Goal: Navigation & Orientation: Understand site structure

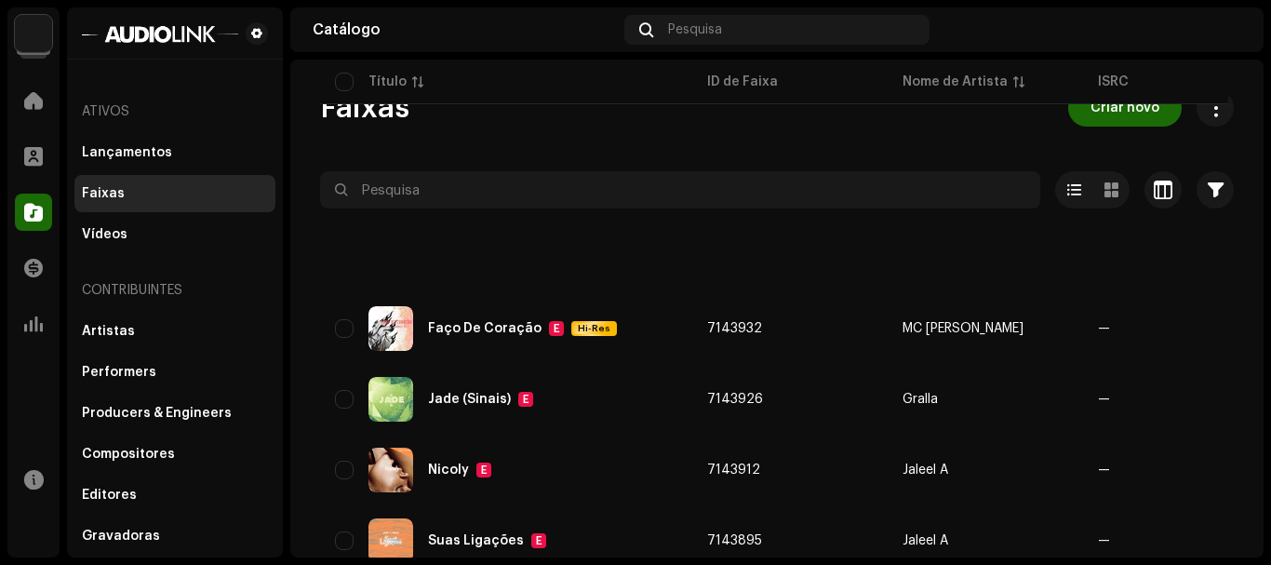
scroll to position [1487, 0]
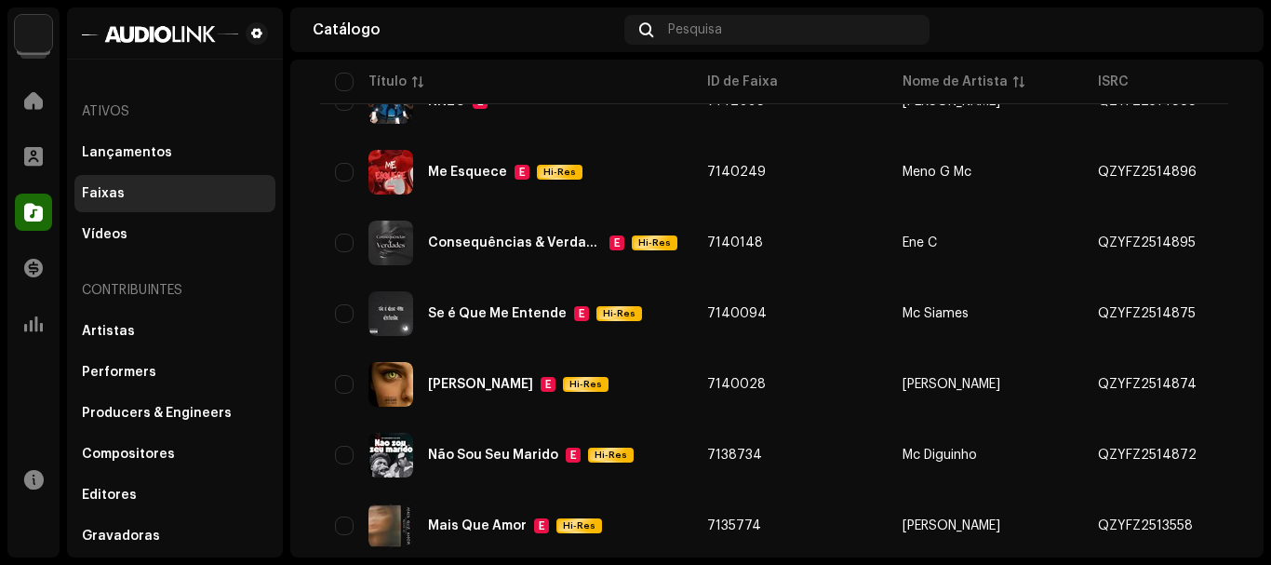
scroll to position [1487, 0]
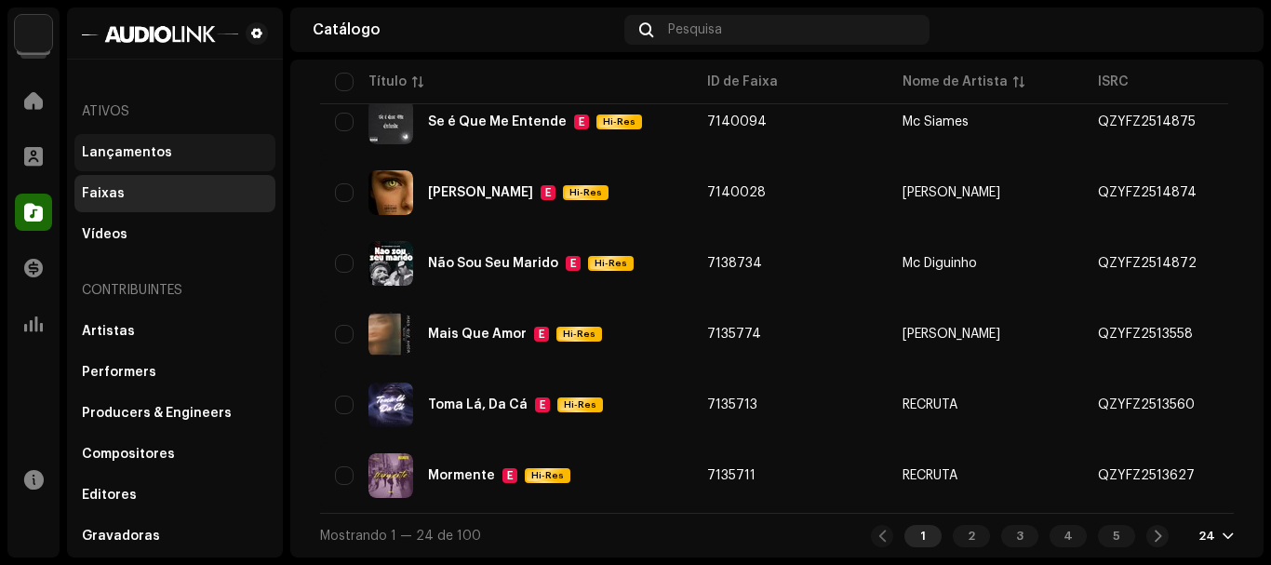
click at [113, 147] on div "Lançamentos" at bounding box center [127, 152] width 90 height 15
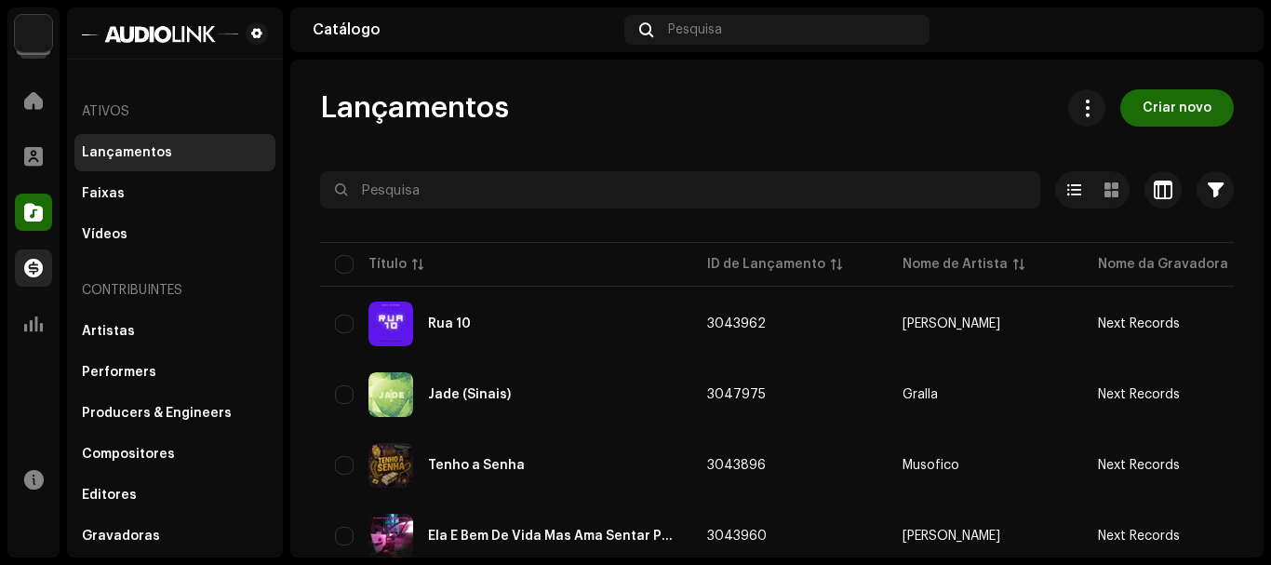
click at [41, 267] on span at bounding box center [33, 268] width 19 height 15
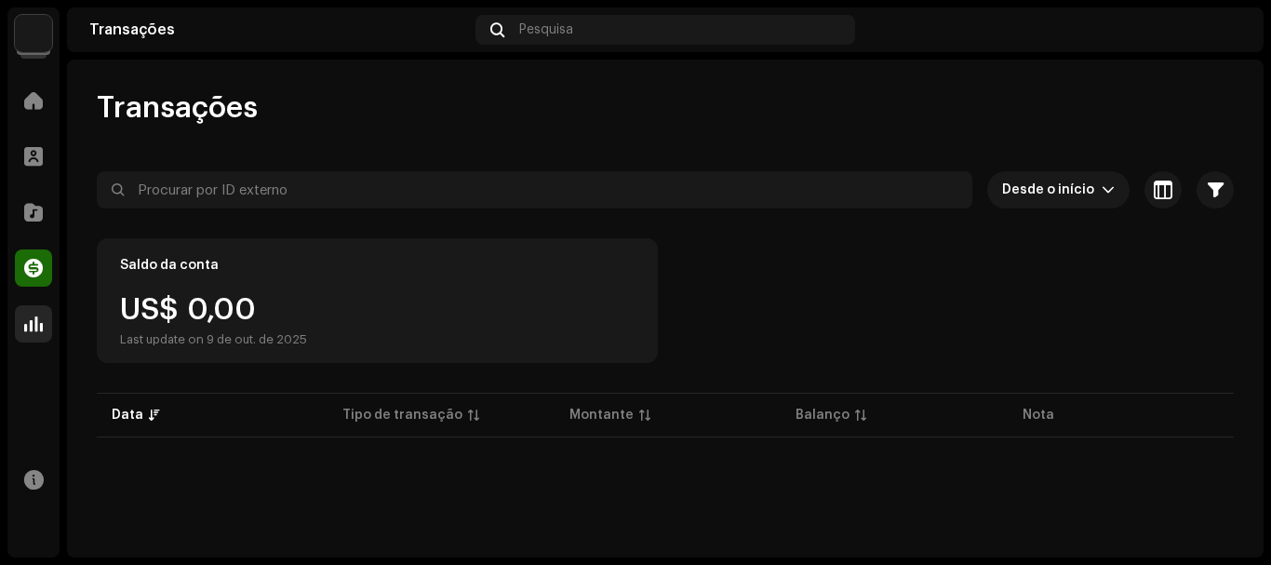
click at [38, 326] on span at bounding box center [33, 323] width 19 height 15
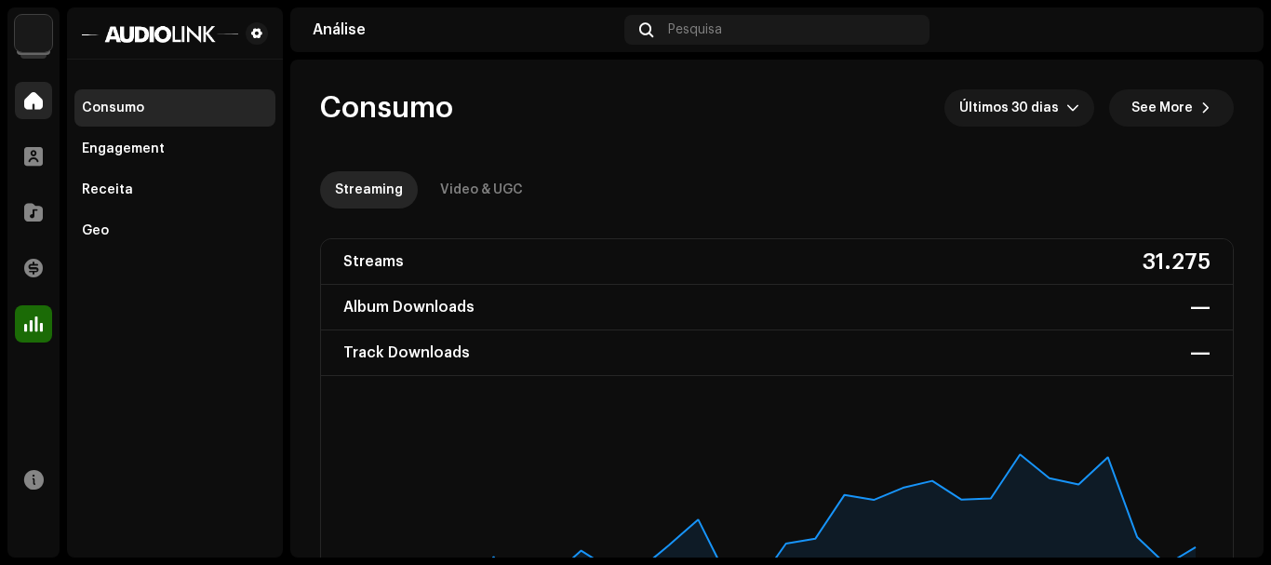
click at [38, 106] on span at bounding box center [33, 100] width 19 height 15
